Goal: Information Seeking & Learning: Understand process/instructions

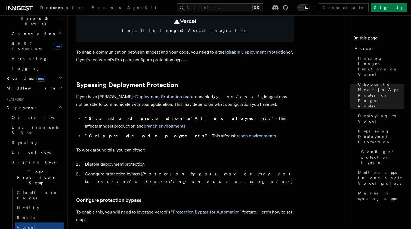
scroll to position [374, 0]
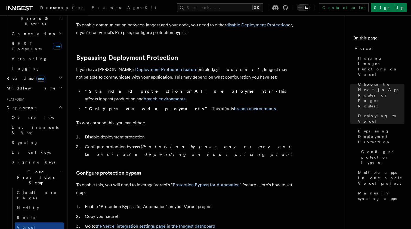
click at [23, 4] on link at bounding box center [20, 8] width 26 height 8
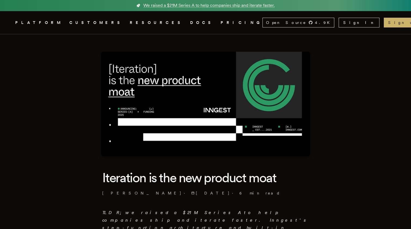
click at [10, 18] on link "Inngest .cls-1 { fill: #FAFAF9; }" at bounding box center [8, 23] width 3 height 10
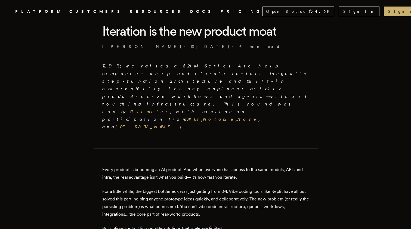
scroll to position [215, 0]
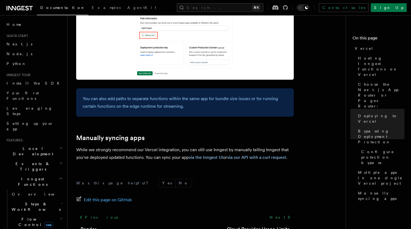
scroll to position [913, 0]
